Goal: Task Accomplishment & Management: Manage account settings

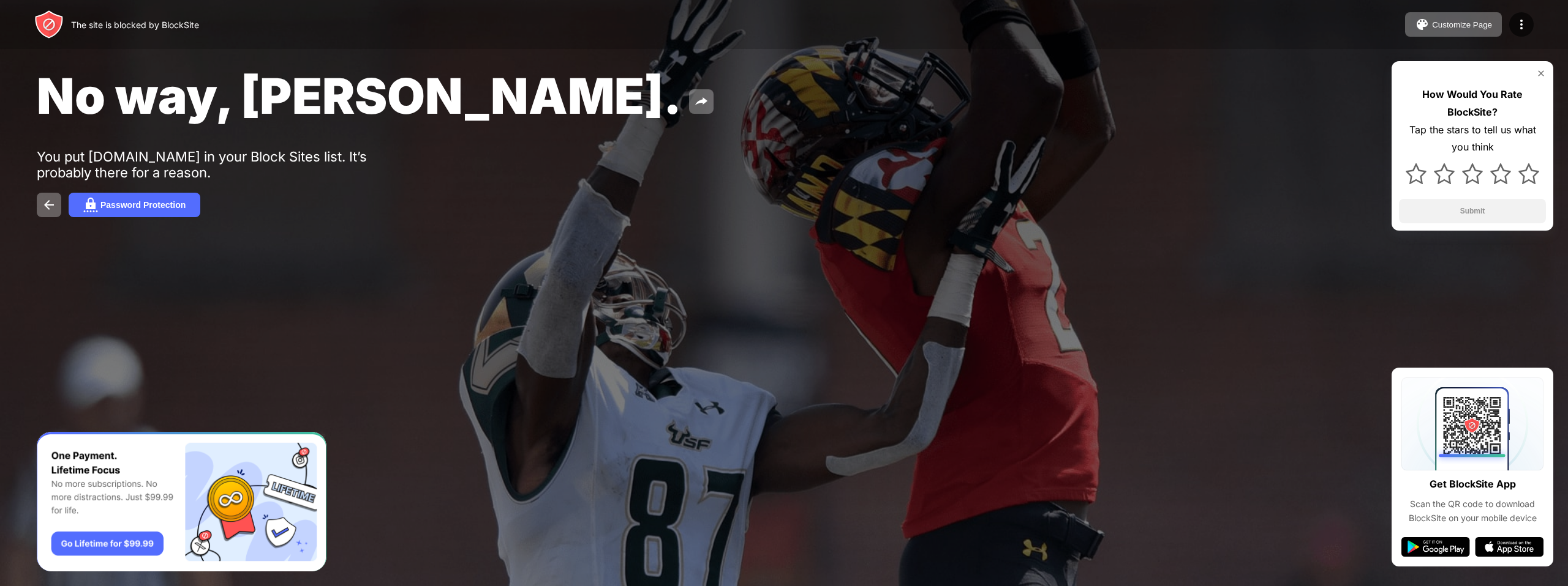
click at [634, 148] on div "No way, Jose. You put lichess.org in your Block Sites list. It’s probably there…" at bounding box center [784, 142] width 1568 height 284
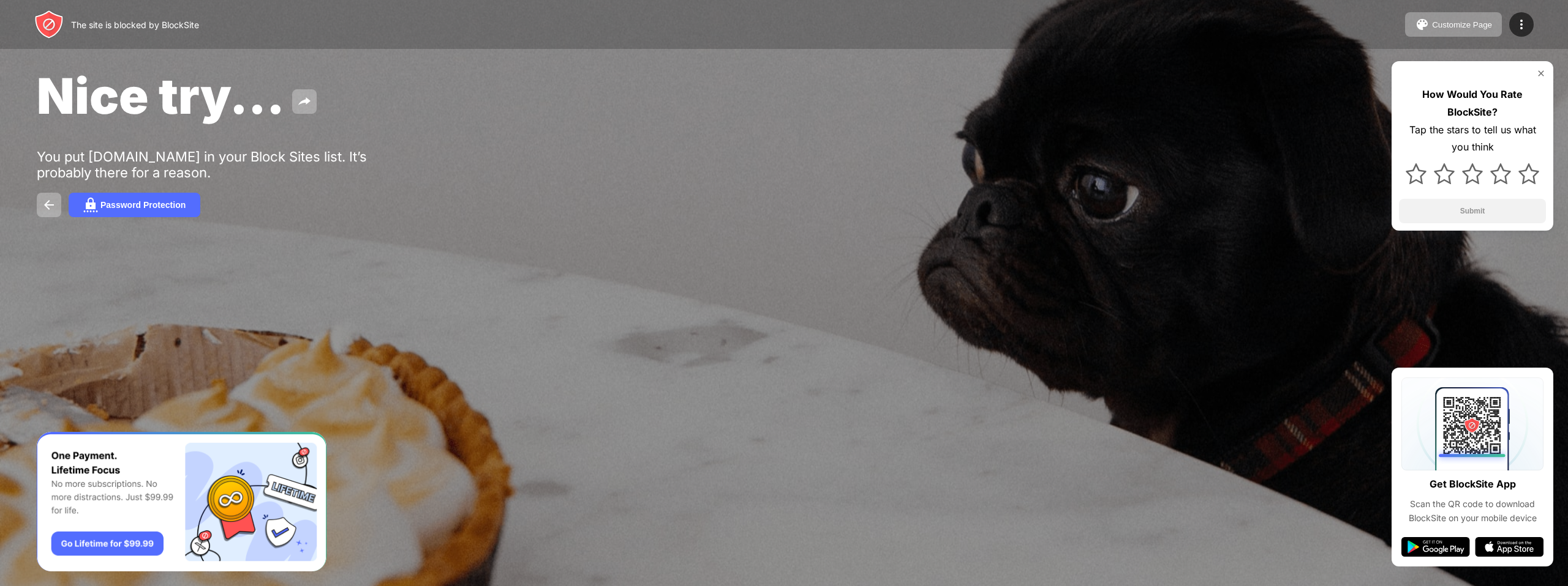
click at [513, 140] on div "Nice try... You put facebook.com in your Block Sites list. It’s probably there …" at bounding box center [784, 142] width 1568 height 284
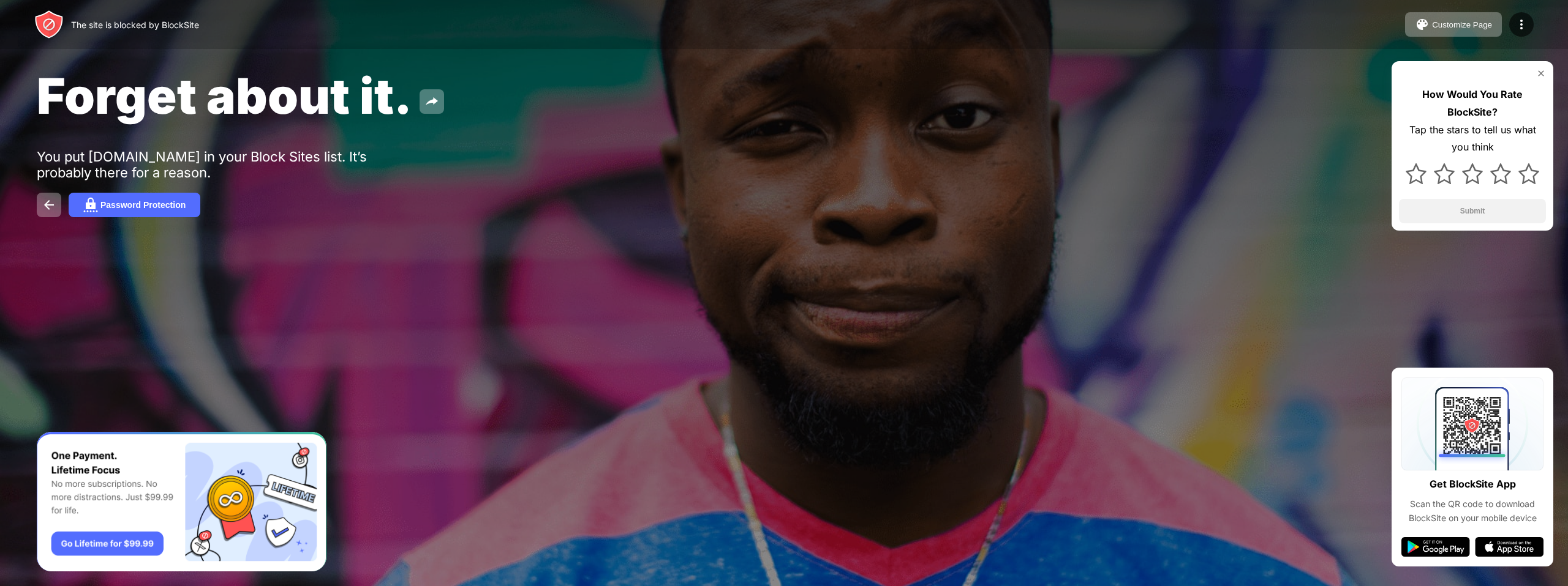
click at [718, 116] on div "Forget about it." at bounding box center [634, 96] width 1195 height 60
